Goal: Transaction & Acquisition: Purchase product/service

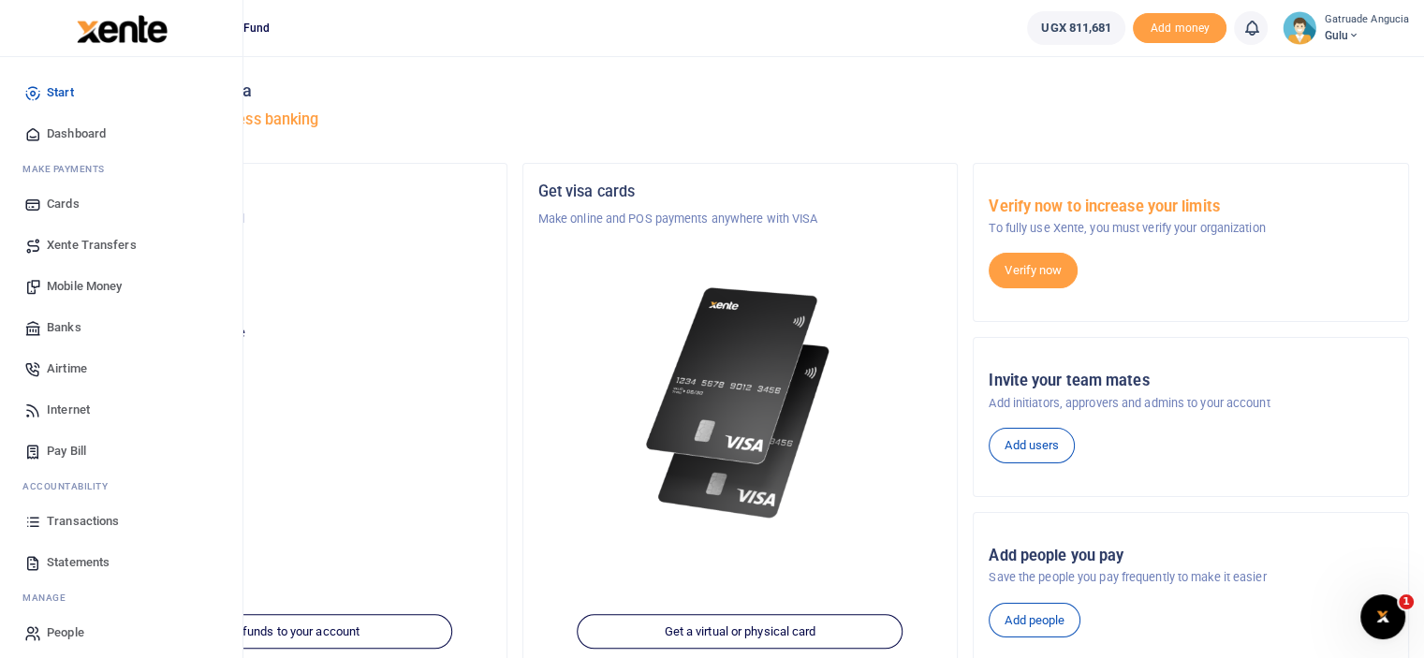
click at [76, 447] on span "Pay Bill" at bounding box center [66, 451] width 39 height 19
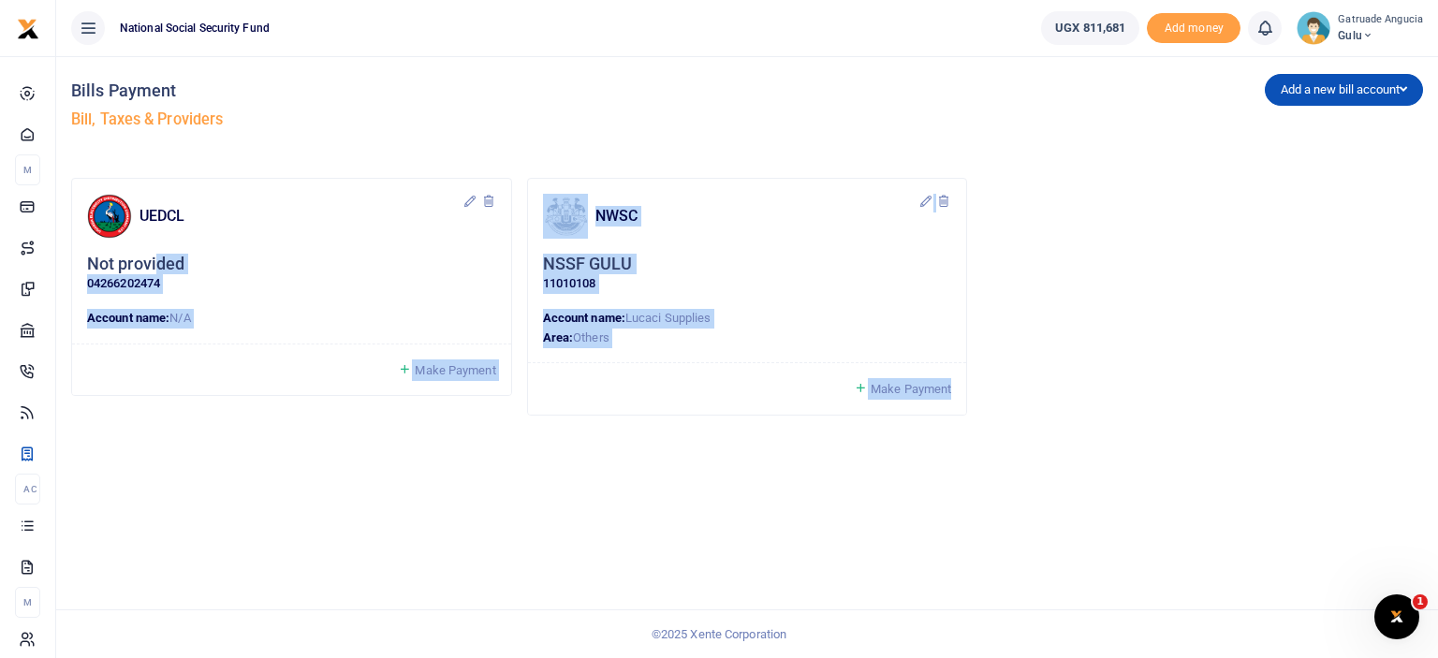
drag, startPoint x: 154, startPoint y: 271, endPoint x: 408, endPoint y: 427, distance: 298.0
click at [401, 436] on div "UEDCL Not provided 04266202474 Account name: N/A Make Payment" at bounding box center [747, 314] width 1352 height 272
click at [424, 422] on div "UEDCL Not provided 04266202474 Account name: N/A" at bounding box center [292, 304] width 456 height 253
click at [835, 257] on div "NSSF GULU 11010108" at bounding box center [747, 274] width 409 height 40
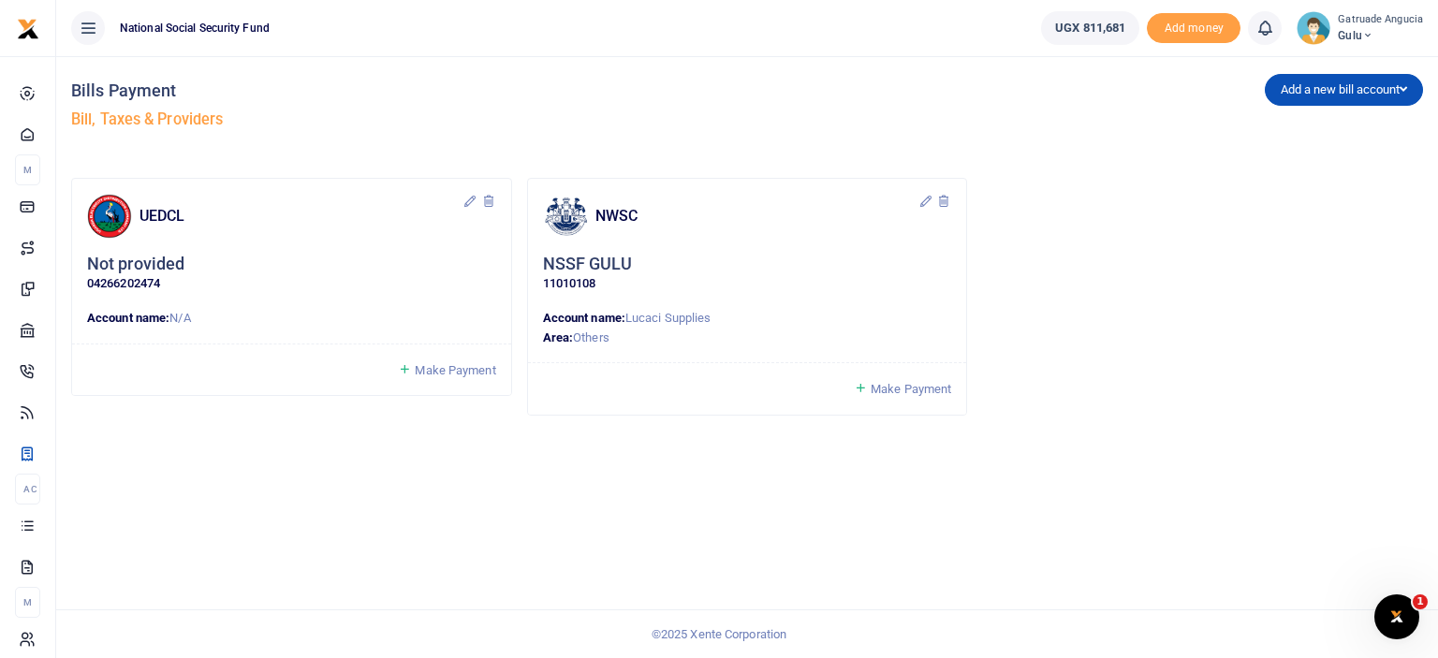
click at [434, 367] on span "Make Payment" at bounding box center [455, 370] width 81 height 14
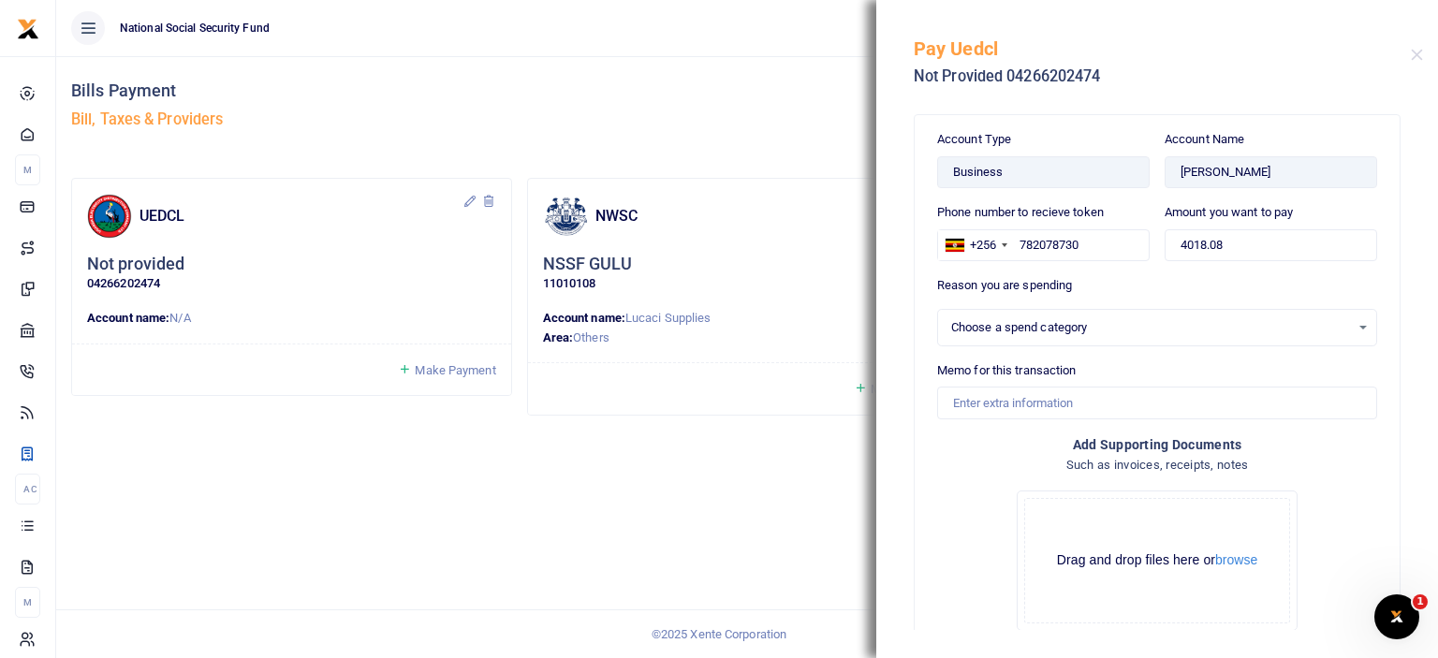
select select
click at [1228, 235] on input "4018.08" at bounding box center [1271, 245] width 213 height 32
type input "4"
type input "500,000"
click at [1036, 394] on input "Memo for this transaction" at bounding box center [1157, 403] width 440 height 32
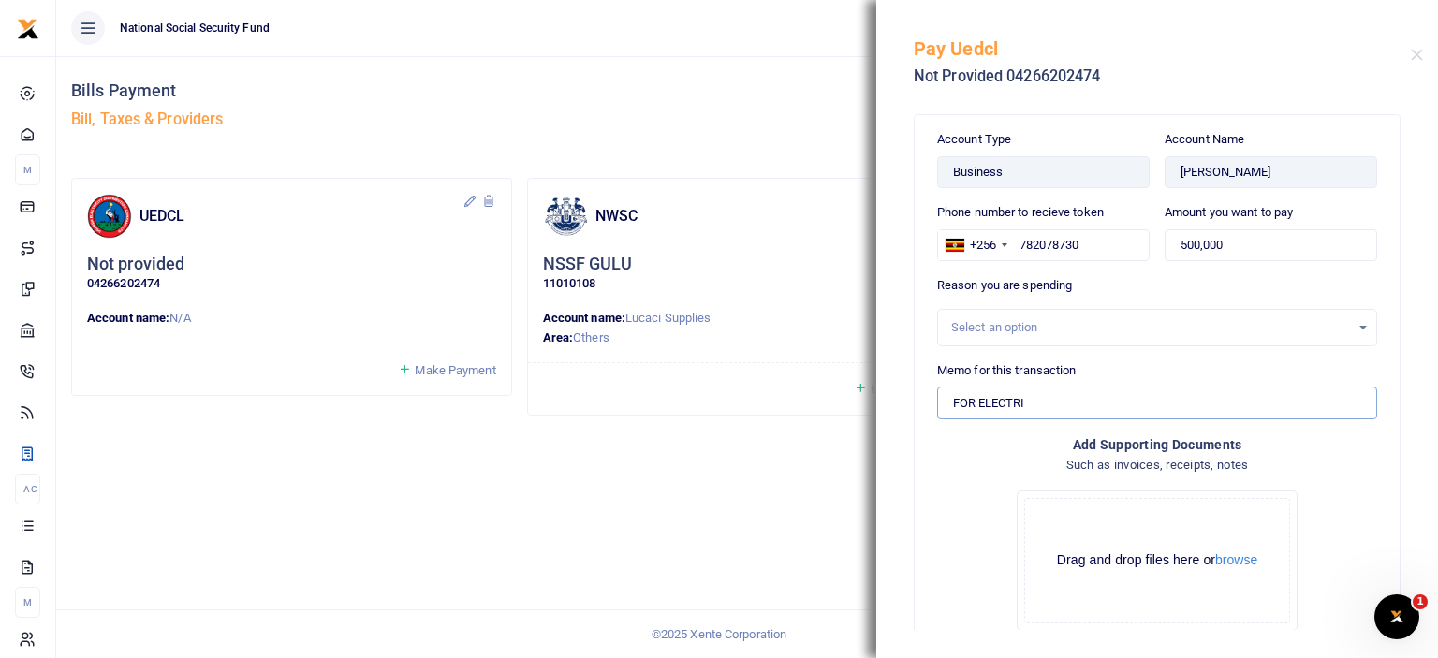
type input "For Electricity token units"
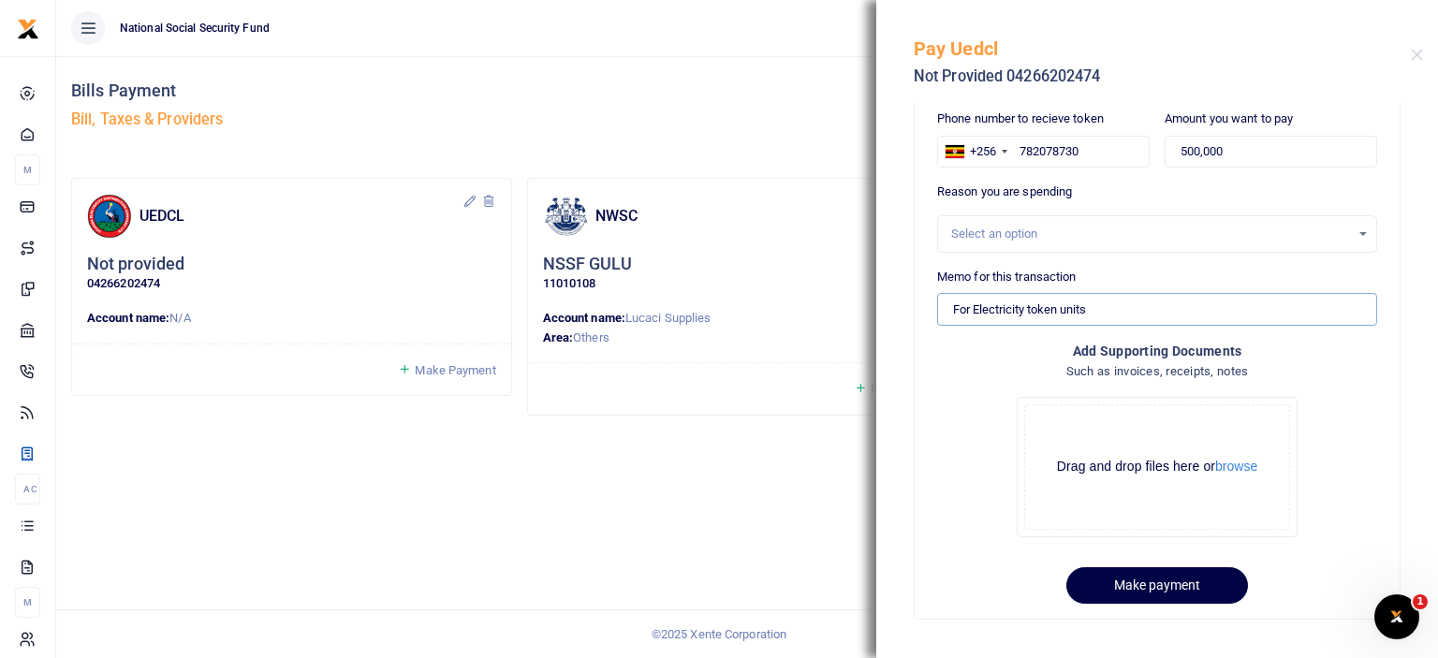
scroll to position [110, 0]
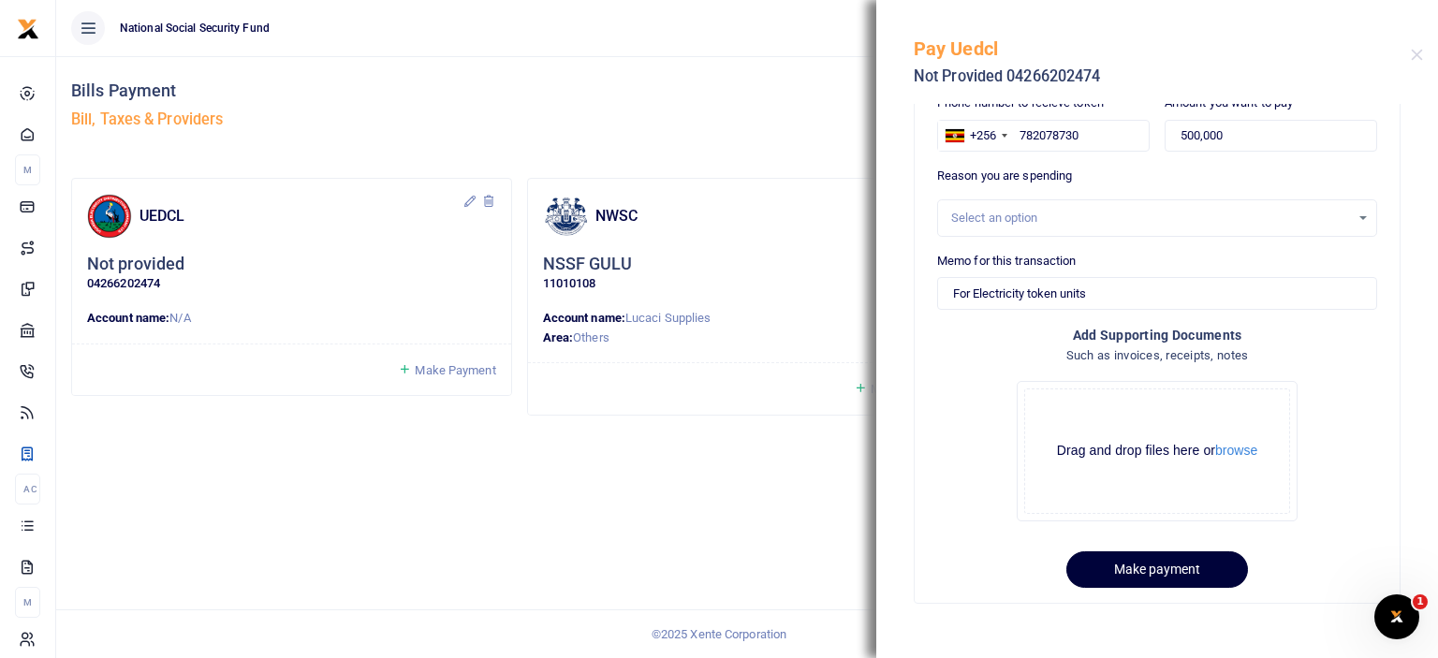
click at [1155, 576] on button "Make payment" at bounding box center [1157, 569] width 182 height 37
